Goal: Task Accomplishment & Management: Use online tool/utility

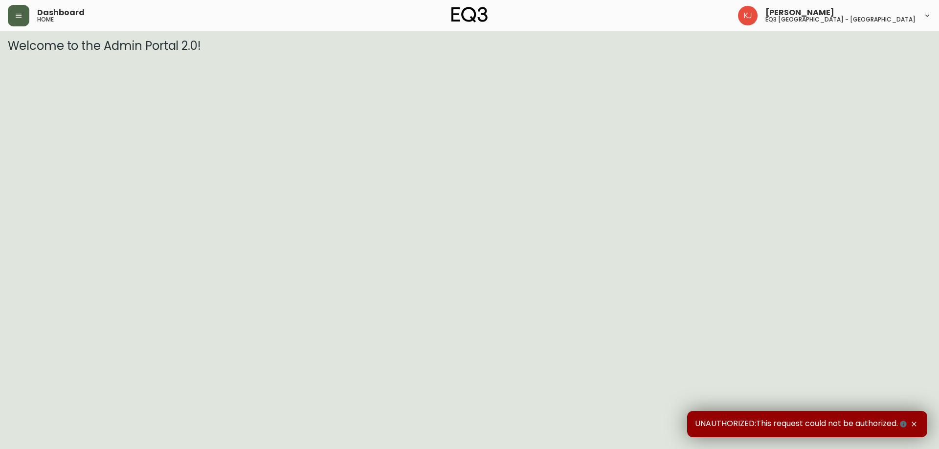
click at [11, 11] on button "button" at bounding box center [19, 16] width 22 height 22
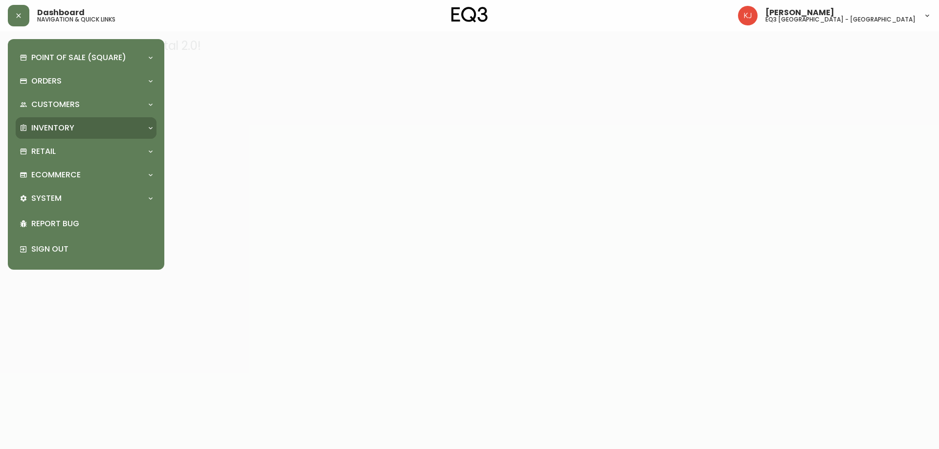
click at [51, 127] on p "Inventory" at bounding box center [52, 128] width 43 height 11
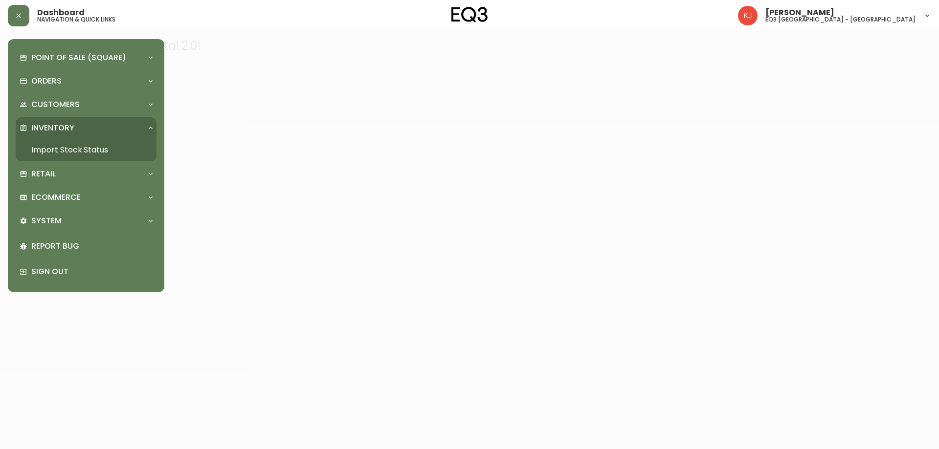
click at [58, 148] on link "Import Stock Status" at bounding box center [86, 150] width 141 height 22
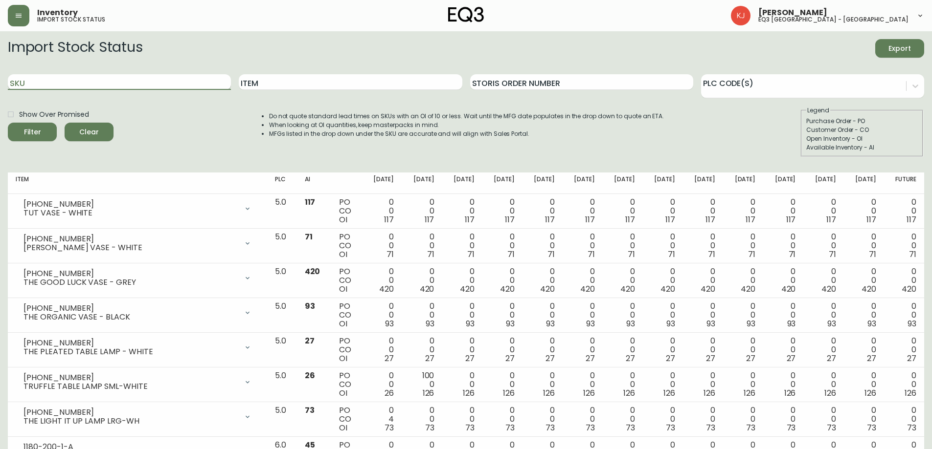
click at [139, 77] on input "SKU" at bounding box center [119, 82] width 223 height 16
paste input "[PHONE_NUMBER]"
type input "[PHONE_NUMBER]"
click at [8, 123] on button "Filter" at bounding box center [32, 132] width 49 height 19
